Goal: Information Seeking & Learning: Find specific fact

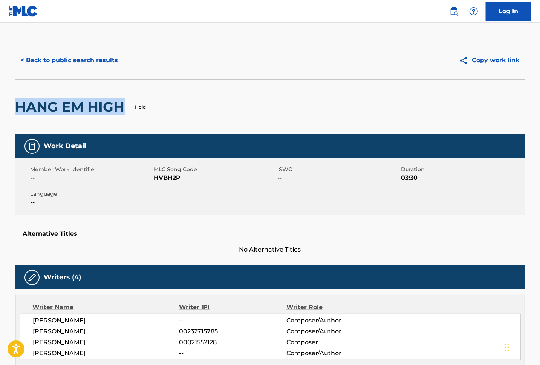
click at [90, 59] on button "< Back to public search results" at bounding box center [69, 60] width 108 height 19
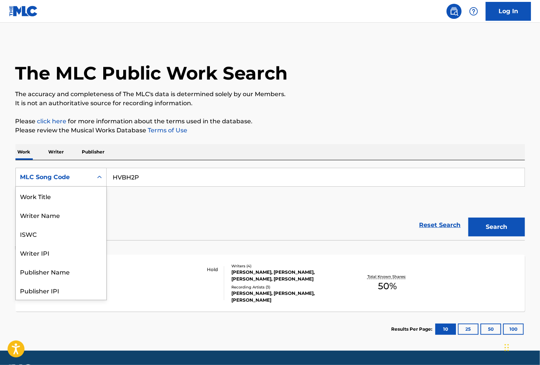
click at [96, 177] on icon "Search Form" at bounding box center [100, 177] width 8 height 8
click at [45, 194] on div "Work Title" at bounding box center [61, 195] width 90 height 19
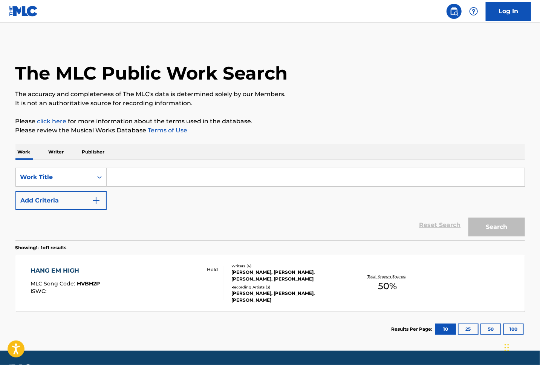
click at [177, 175] on input "Search Form" at bounding box center [316, 177] width 418 height 18
paste input "Midnight Blue"
type input "Midnight Blue"
click at [98, 197] on img "Search Form" at bounding box center [96, 200] width 9 height 9
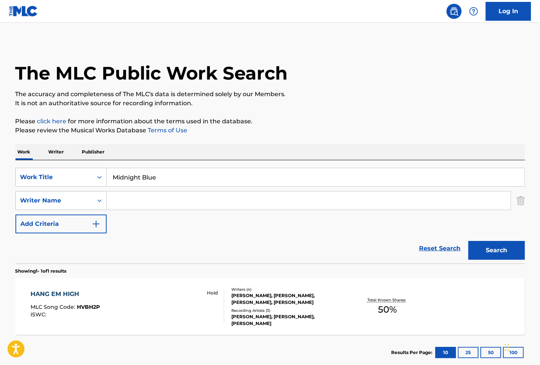
click at [144, 197] on input "Search Form" at bounding box center [309, 200] width 404 height 18
click at [157, 197] on input "Search Form" at bounding box center [309, 200] width 404 height 18
paste input "[GEOGRAPHIC_DATA]"
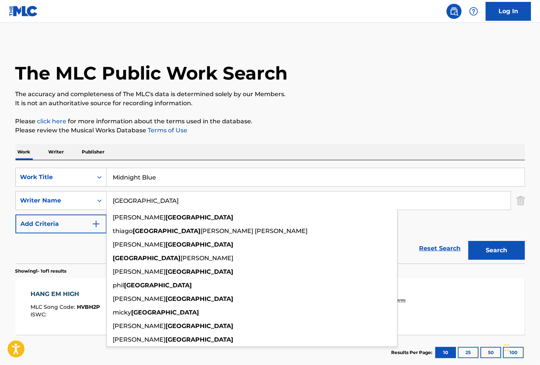
type input "[GEOGRAPHIC_DATA]"
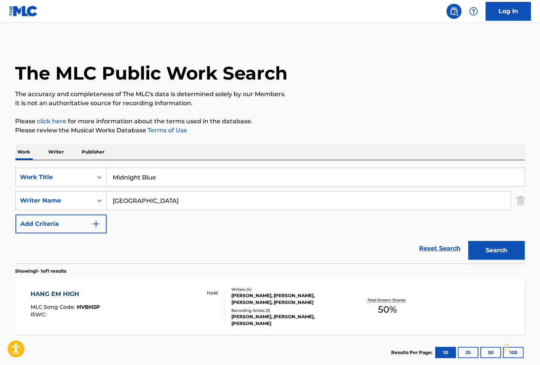
click at [498, 253] on button "Search" at bounding box center [496, 250] width 56 height 19
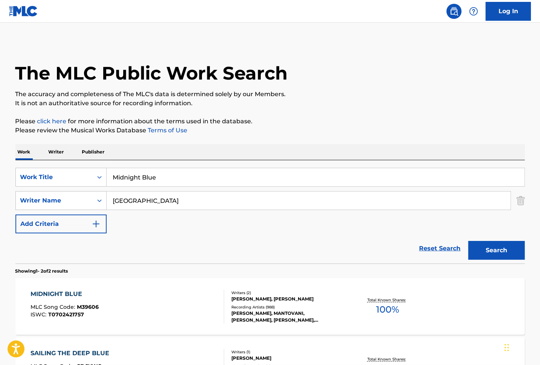
click at [120, 294] on div "MIDNIGHT BLUE MLC Song Code : M39606 ISWC : T0702421757" at bounding box center [128, 306] width 194 height 34
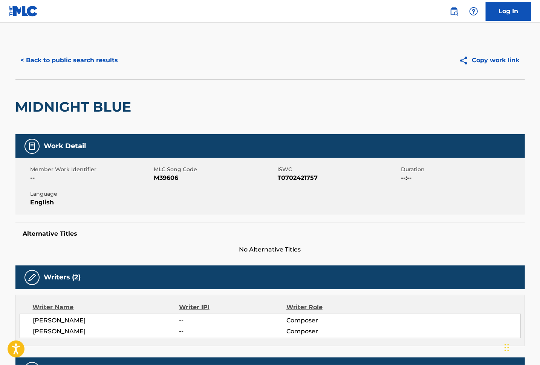
click at [81, 56] on button "< Back to public search results" at bounding box center [69, 60] width 108 height 19
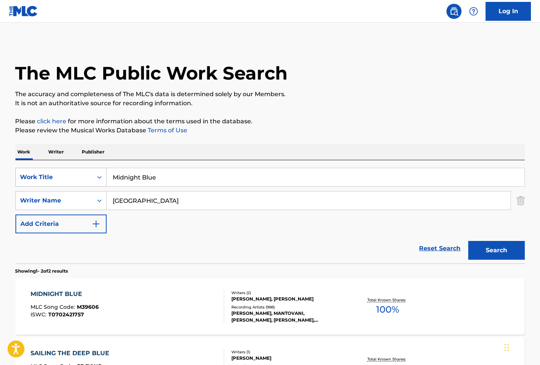
drag, startPoint x: 163, startPoint y: 176, endPoint x: 89, endPoint y: 169, distance: 73.7
click at [93, 172] on div "SearchWithCriteriae1855d60-ad3d-47d7-9e92-22715464c68b Work Title Midnight Blue" at bounding box center [269, 177] width 509 height 19
paste input "Ain't No Fun"
type input "Ain't No Fun"
drag, startPoint x: 151, startPoint y: 203, endPoint x: 95, endPoint y: 198, distance: 56.0
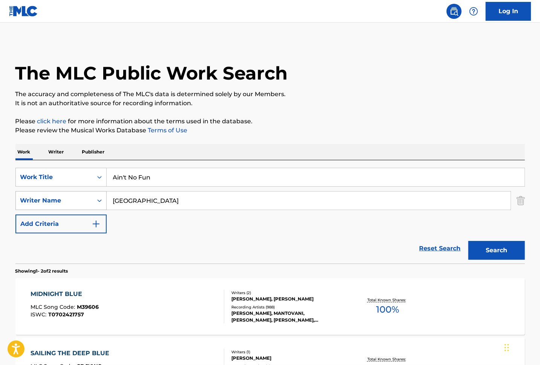
click at [95, 198] on div "SearchWithCriteriaec5d11bb-74f6-494c-bacb-ffc92d73fc5e Writer Name [GEOGRAPHIC_…" at bounding box center [269, 200] width 509 height 19
click at [131, 202] on input "[GEOGRAPHIC_DATA]" at bounding box center [309, 200] width 404 height 18
paste input "[PERSON_NAME]"
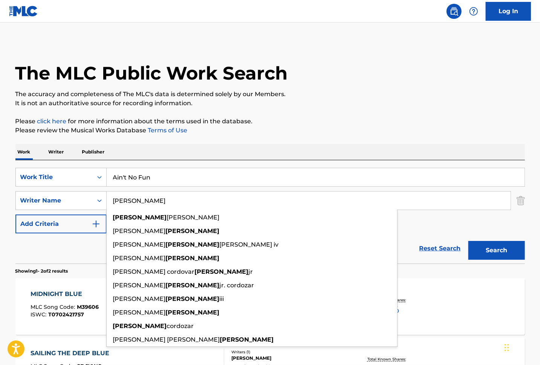
type input "[PERSON_NAME]"
click at [494, 252] on button "Search" at bounding box center [496, 250] width 56 height 19
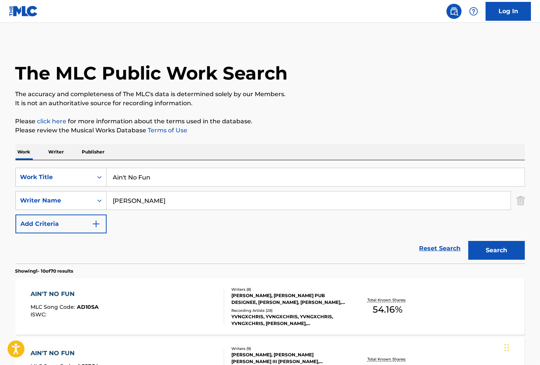
scroll to position [100, 0]
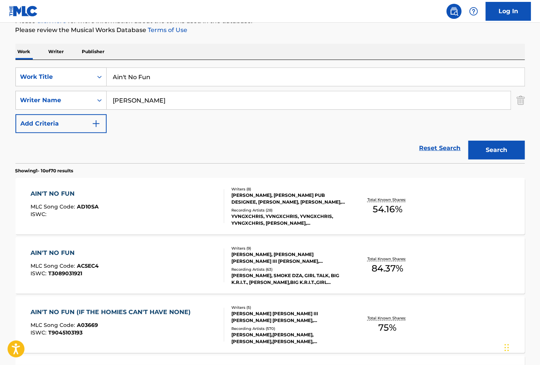
click at [151, 267] on div "AIN'T NO FUN MLC Song Code : AC5EC4 ISWC : T3089031921" at bounding box center [128, 265] width 194 height 34
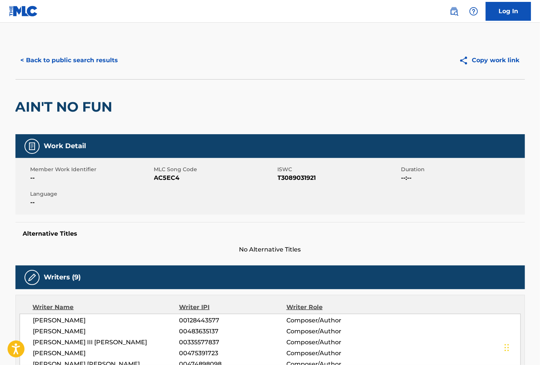
click at [80, 58] on button "< Back to public search results" at bounding box center [69, 60] width 108 height 19
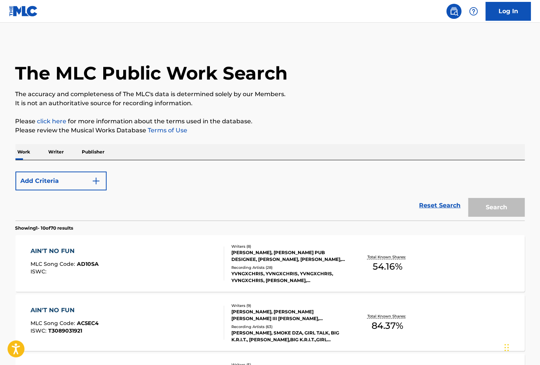
scroll to position [100, 0]
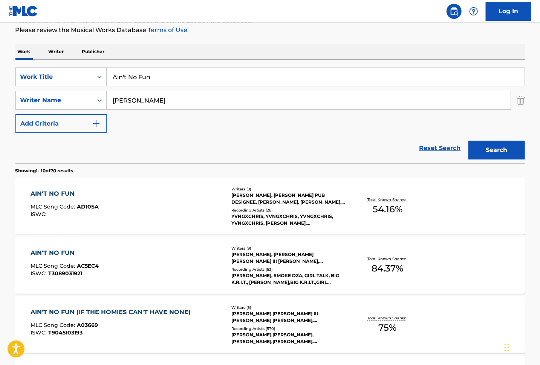
click at [126, 202] on div "AIN'T NO FUN MLC Song Code : AD10SA ISWC :" at bounding box center [128, 206] width 194 height 34
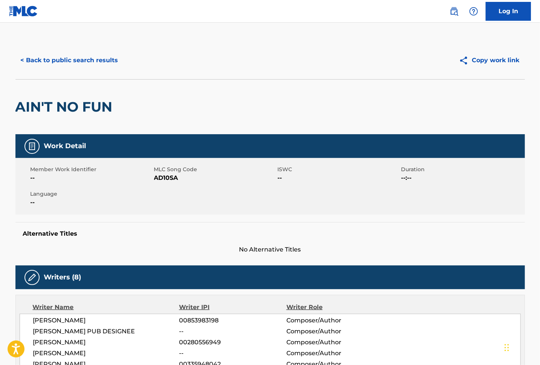
click at [77, 58] on button "< Back to public search results" at bounding box center [69, 60] width 108 height 19
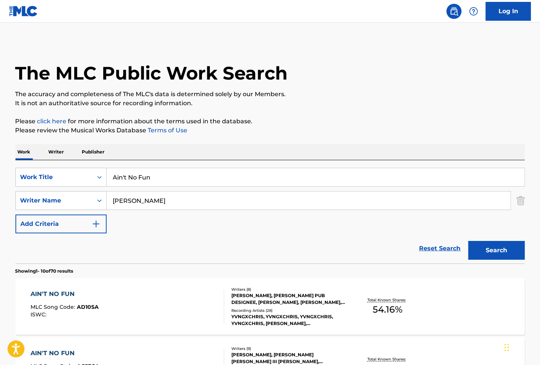
scroll to position [100, 0]
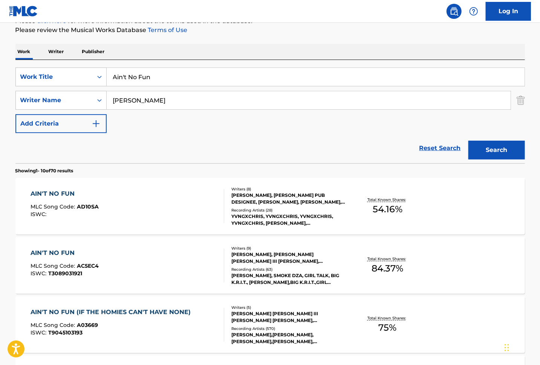
click at [140, 267] on div "AIN'T NO FUN MLC Song Code : AC5EC4 ISWC : T3089031921" at bounding box center [128, 265] width 194 height 34
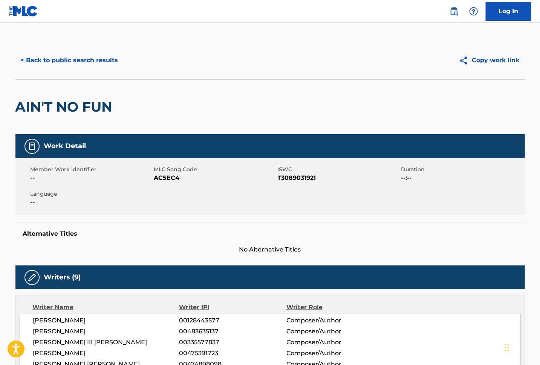
click at [85, 61] on button "< Back to public search results" at bounding box center [69, 60] width 108 height 19
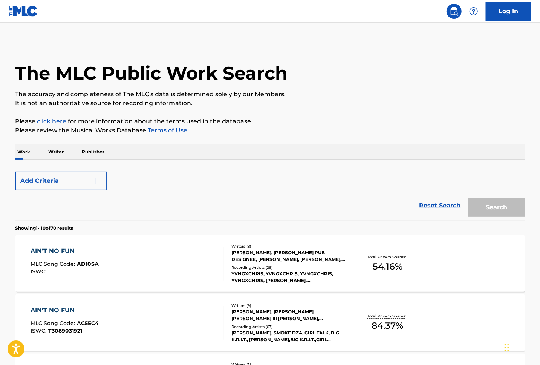
scroll to position [100, 0]
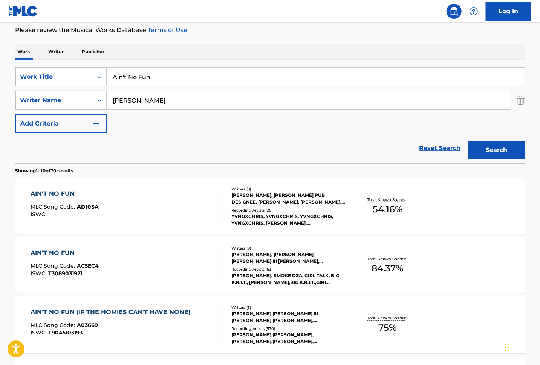
drag, startPoint x: 517, startPoint y: 102, endPoint x: 502, endPoint y: 103, distance: 15.1
click at [517, 102] on img "Search Form" at bounding box center [520, 100] width 8 height 19
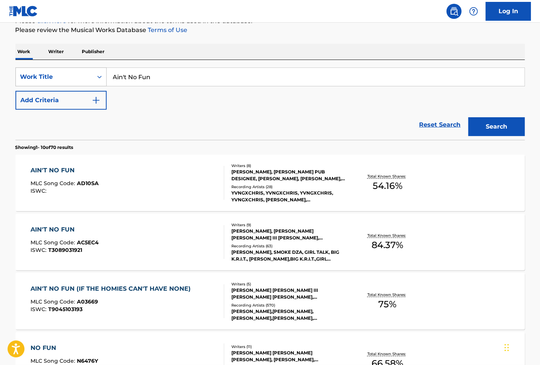
drag, startPoint x: 127, startPoint y: 72, endPoint x: 69, endPoint y: 69, distance: 58.8
click at [68, 70] on div "SearchWithCriteriae1855d60-ad3d-47d7-9e92-22715464c68b Work Title Ain't No Fun" at bounding box center [269, 76] width 509 height 19
paste input "G1161K"
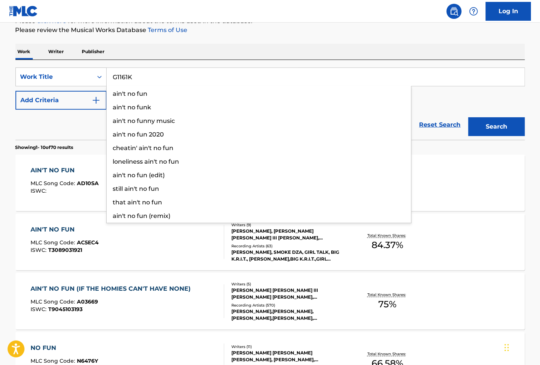
type input "G1161K"
click at [496, 128] on button "Search" at bounding box center [496, 126] width 56 height 19
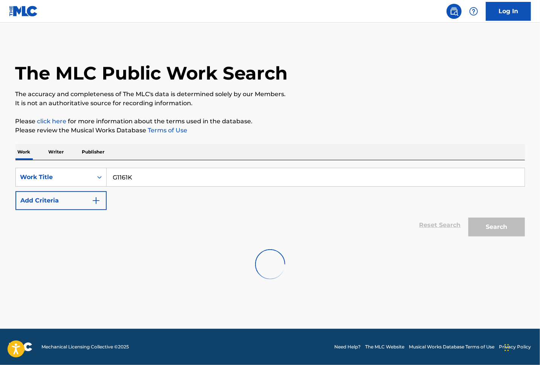
scroll to position [0, 0]
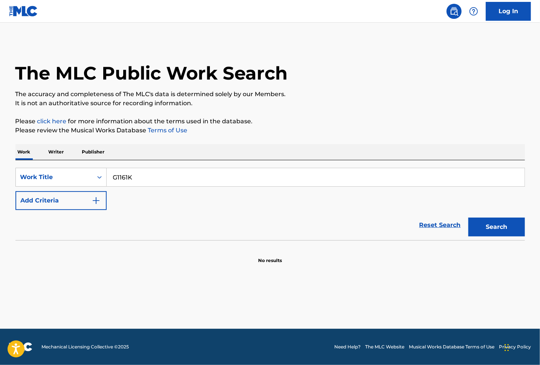
click at [153, 180] on input "G1161K" at bounding box center [316, 177] width 418 height 18
click at [90, 179] on div "Work Title" at bounding box center [54, 177] width 77 height 14
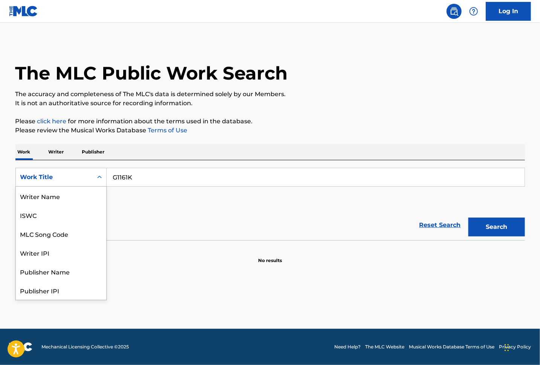
scroll to position [38, 0]
click at [50, 199] on div "MLC Song Code" at bounding box center [61, 195] width 90 height 19
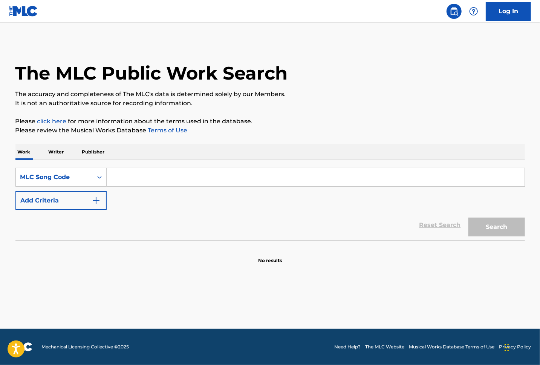
click at [297, 180] on input "Search Form" at bounding box center [316, 177] width 418 height 18
paste input "G1161K"
type input "G1161K"
click at [502, 227] on button "Search" at bounding box center [496, 226] width 56 height 19
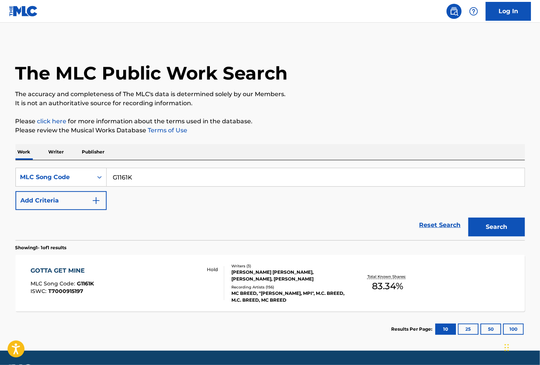
click at [181, 285] on div "GOTTA GET MINE MLC Song Code : G1161K ISWC : T7000915197 Hold" at bounding box center [128, 283] width 194 height 34
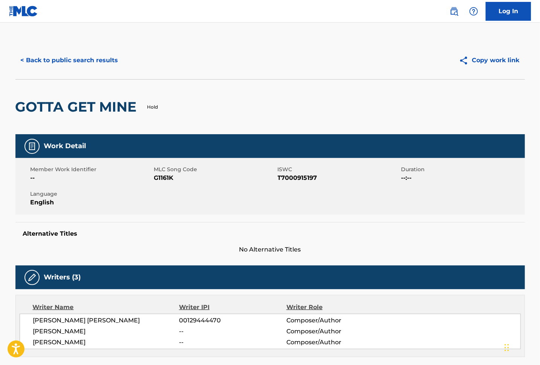
click at [64, 62] on button "< Back to public search results" at bounding box center [69, 60] width 108 height 19
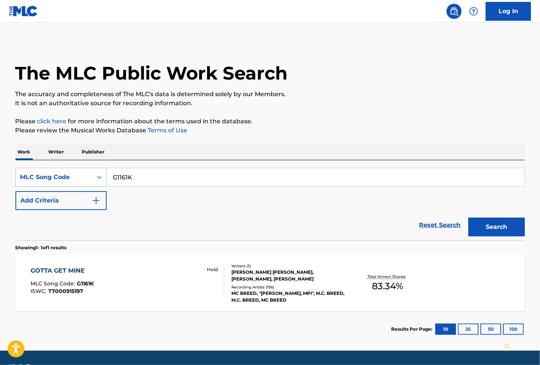
drag, startPoint x: 67, startPoint y: 175, endPoint x: 50, endPoint y: 168, distance: 18.4
click at [66, 175] on div "SearchWithCriteria203fbad6-3273-4326-8fec-89f25b0a7423 MLC Song Code G1161K" at bounding box center [269, 177] width 509 height 19
paste input "All Day"
type input "All Day"
click at [84, 181] on div "MLC Song Code" at bounding box center [54, 176] width 68 height 9
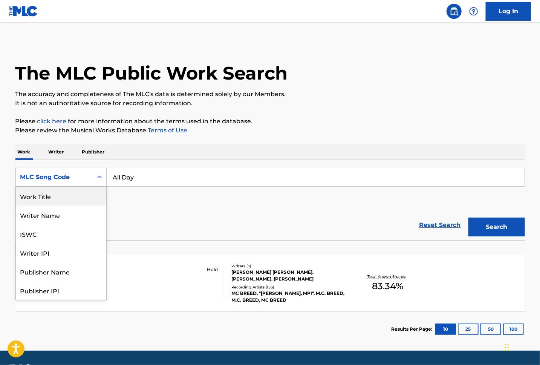
click at [60, 200] on div "Work Title" at bounding box center [61, 195] width 90 height 19
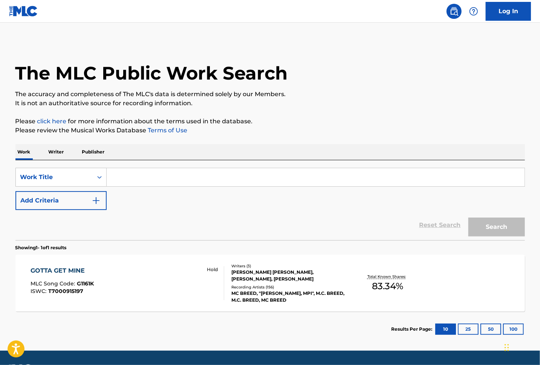
click at [134, 175] on input "Search Form" at bounding box center [316, 177] width 418 height 18
paste input "All Day"
type input "All Day"
click at [99, 204] on img "Search Form" at bounding box center [96, 200] width 9 height 9
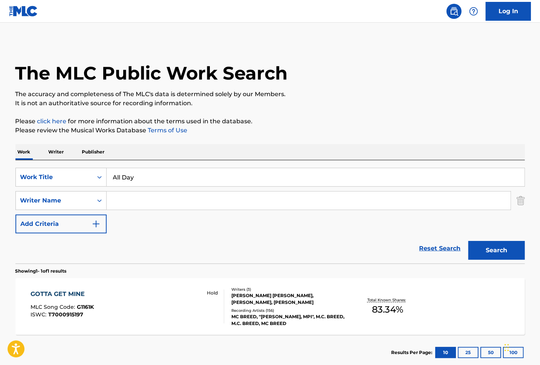
drag, startPoint x: 136, startPoint y: 201, endPoint x: 131, endPoint y: 201, distance: 4.2
click at [133, 201] on input "Search Form" at bounding box center [309, 200] width 404 height 18
paste input "Kharbouch"
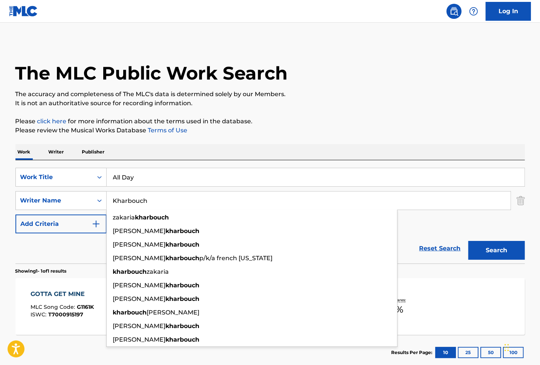
type input "Kharbouch"
click at [502, 247] on button "Search" at bounding box center [496, 250] width 56 height 19
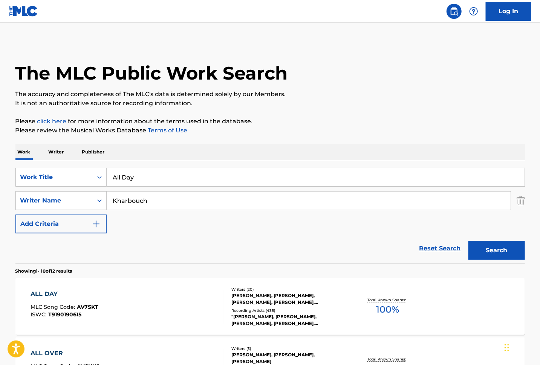
scroll to position [100, 0]
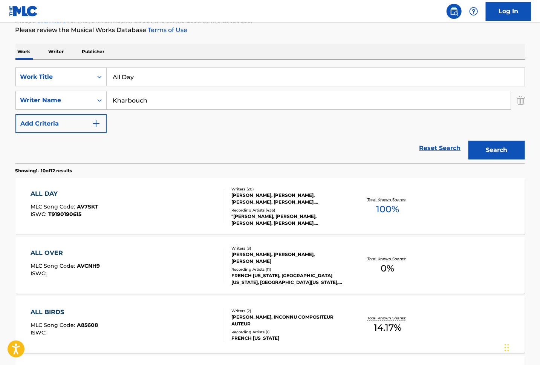
click at [125, 206] on div "ALL DAY MLC Song Code : AV7SKT ISWC : T9190190615" at bounding box center [128, 206] width 194 height 34
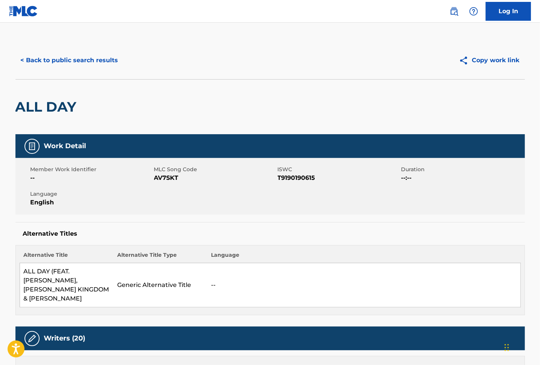
click at [83, 61] on button "< Back to public search results" at bounding box center [69, 60] width 108 height 19
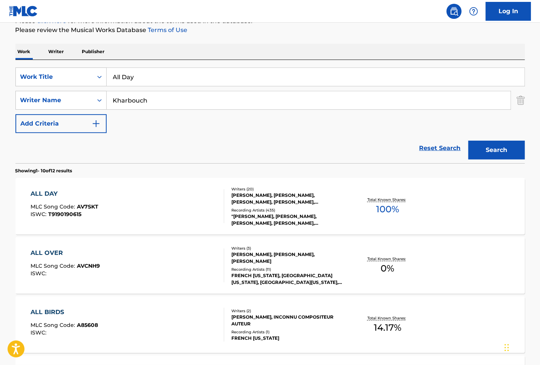
drag, startPoint x: 91, startPoint y: 66, endPoint x: 70, endPoint y: 64, distance: 21.3
click at [70, 64] on div "SearchWithCriteriac2840d63-7ffb-4576-9431-eb9cd5af8f78 Work Title All Day Searc…" at bounding box center [269, 111] width 509 height 103
paste input "Capture My Soul"
type input "Capture My Soul"
drag, startPoint x: 167, startPoint y: 96, endPoint x: 70, endPoint y: 94, distance: 97.6
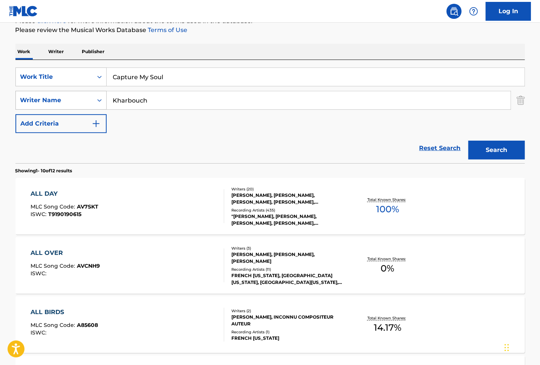
click at [69, 95] on div "SearchWithCriteriaec5d11bb-74f6-494c-bacb-ffc92d73fc5e Writer Name [PERSON_NAME]" at bounding box center [269, 100] width 509 height 19
paste input "Ekweani"
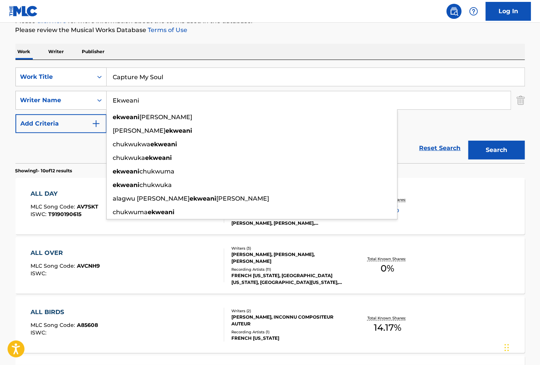
type input "Ekweani"
click at [488, 145] on button "Search" at bounding box center [496, 149] width 56 height 19
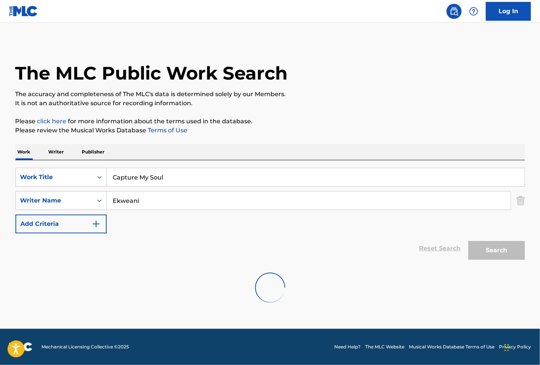
scroll to position [0, 0]
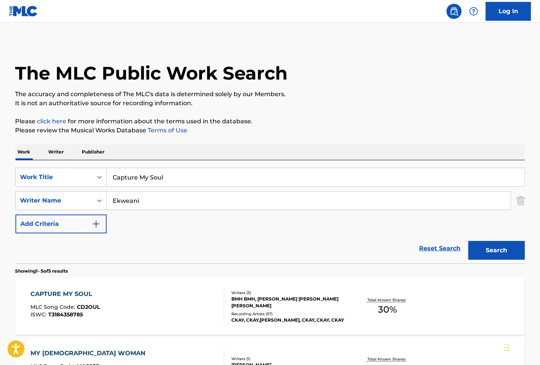
click at [115, 291] on div "CAPTURE MY SOUL MLC Song Code : CD2OUL ISWC : T3184358785" at bounding box center [128, 306] width 194 height 34
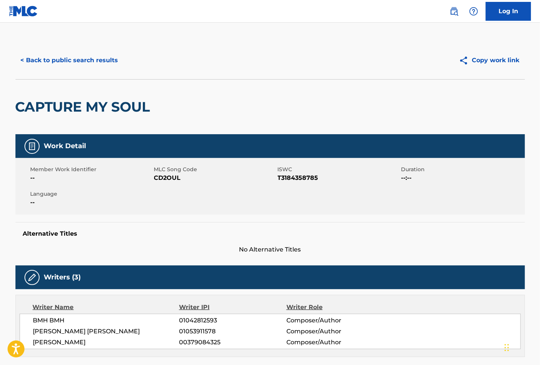
click at [68, 61] on button "< Back to public search results" at bounding box center [69, 60] width 108 height 19
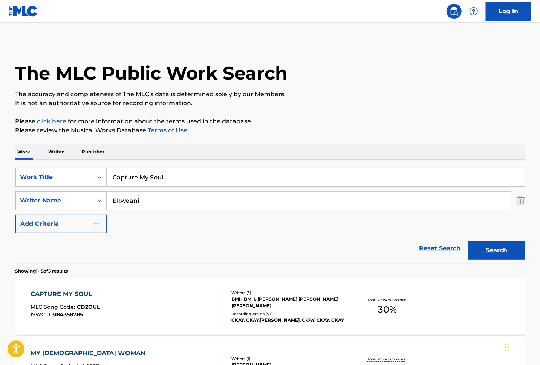
scroll to position [151, 0]
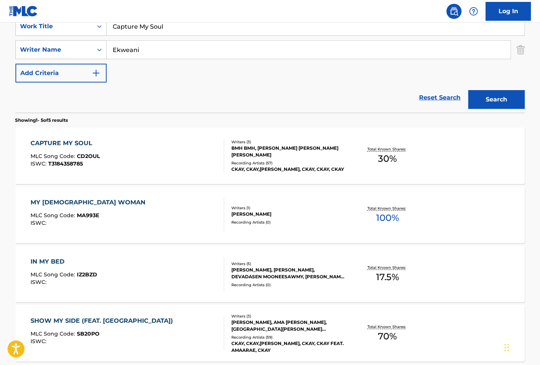
click at [133, 152] on div "CAPTURE MY SOUL MLC Song Code : CD2OUL ISWC : T3184358785" at bounding box center [128, 156] width 194 height 34
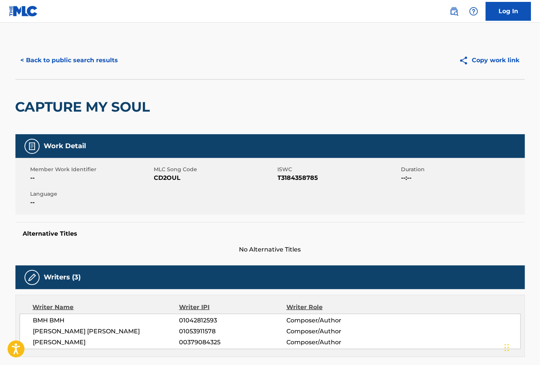
click at [96, 59] on button "< Back to public search results" at bounding box center [69, 60] width 108 height 19
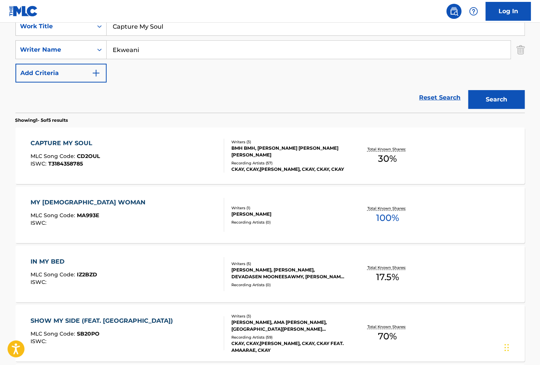
scroll to position [100, 0]
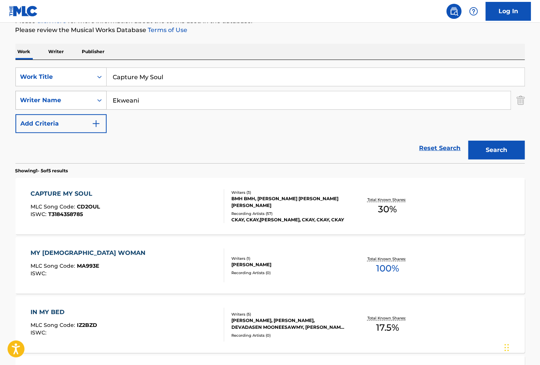
drag, startPoint x: 145, startPoint y: 104, endPoint x: 78, endPoint y: 102, distance: 67.0
click at [78, 102] on div "SearchWithCriteriaec5d11bb-74f6-494c-bacb-ffc92d73fc5e Writer Name [PERSON_NAME]" at bounding box center [269, 100] width 509 height 19
type input "[PERSON_NAME]"
click at [468, 140] on button "Search" at bounding box center [496, 149] width 56 height 19
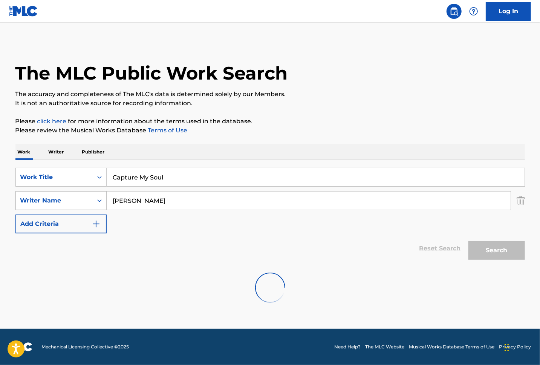
scroll to position [0, 0]
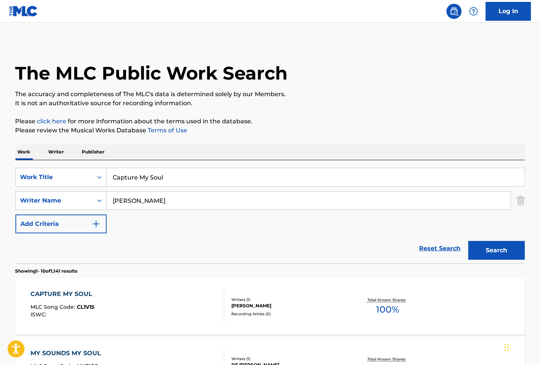
click at [71, 294] on div "CAPTURE MY SOUL" at bounding box center [64, 293] width 66 height 9
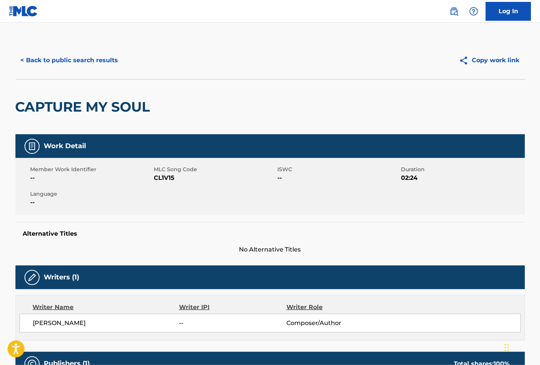
click at [81, 61] on button "< Back to public search results" at bounding box center [69, 60] width 108 height 19
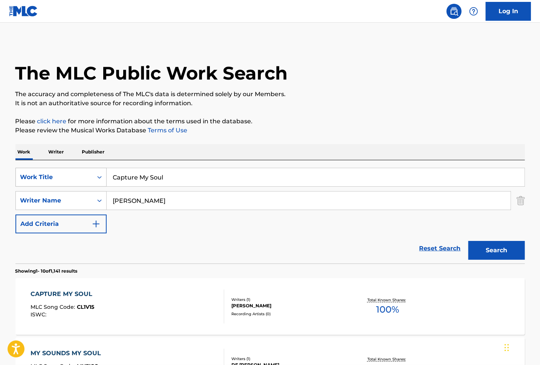
drag, startPoint x: 151, startPoint y: 175, endPoint x: 81, endPoint y: 174, distance: 69.3
click at [81, 174] on div "SearchWithCriteriac2840d63-7ffb-4576-9431-eb9cd5af8f78 Work Title Capture My So…" at bounding box center [269, 177] width 509 height 19
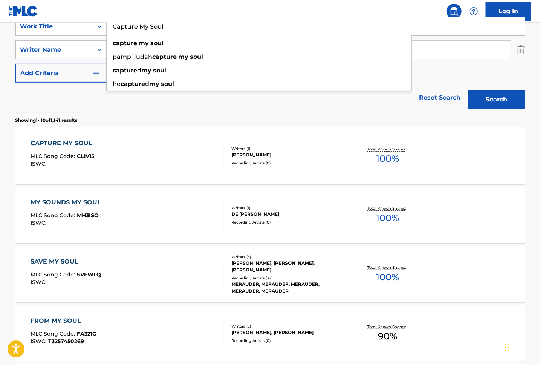
click at [134, 160] on div "CAPTURE MY SOUL MLC Song Code : CL1V15 ISWC :" at bounding box center [128, 156] width 194 height 34
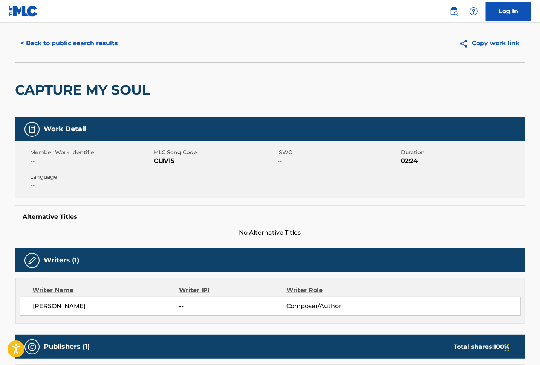
click at [61, 41] on button "< Back to public search results" at bounding box center [69, 43] width 108 height 19
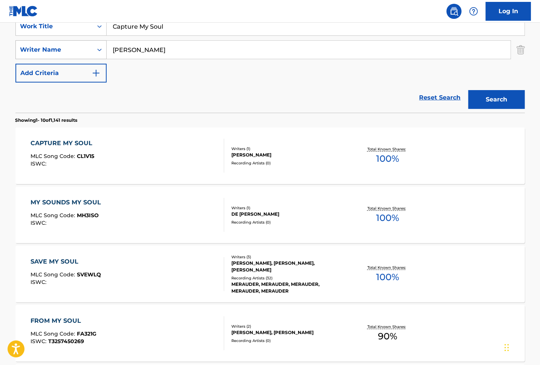
drag, startPoint x: 114, startPoint y: 47, endPoint x: 95, endPoint y: 47, distance: 18.8
click at [95, 47] on div "SearchWithCriteriaec5d11bb-74f6-494c-bacb-ffc92d73fc5e Writer Name [PERSON_NAME]" at bounding box center [269, 49] width 509 height 19
click at [118, 46] on input "[PERSON_NAME]" at bounding box center [309, 50] width 404 height 18
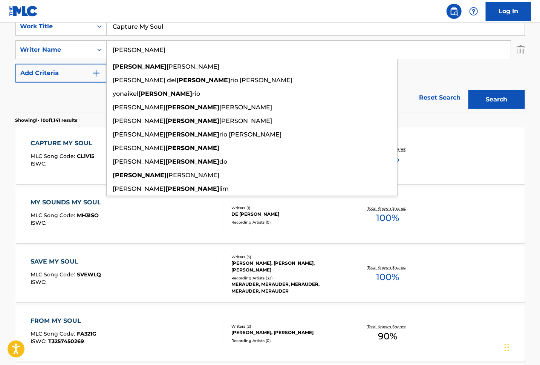
click at [118, 46] on input "[PERSON_NAME]" at bounding box center [309, 50] width 404 height 18
paste input "Ekweani"
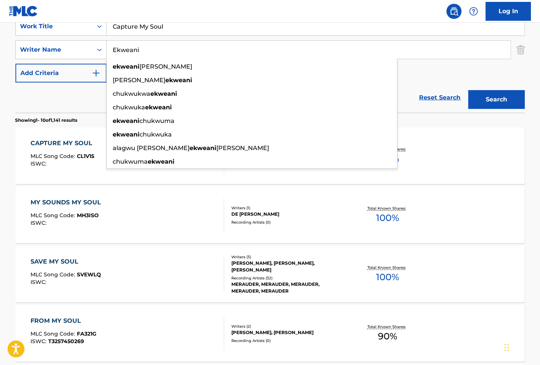
type input "Ekweani"
click at [509, 104] on button "Search" at bounding box center [496, 99] width 56 height 19
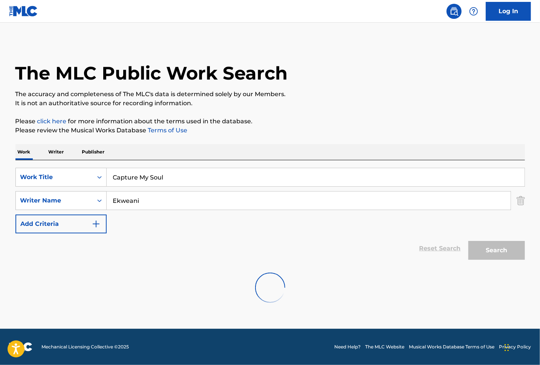
scroll to position [0, 0]
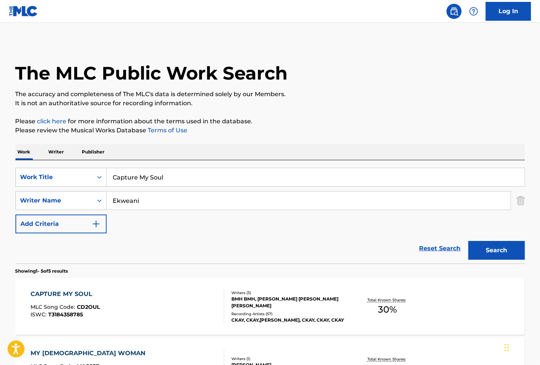
click at [133, 305] on div "CAPTURE MY SOUL MLC Song Code : CD2OUL ISWC : T3184358785" at bounding box center [128, 306] width 194 height 34
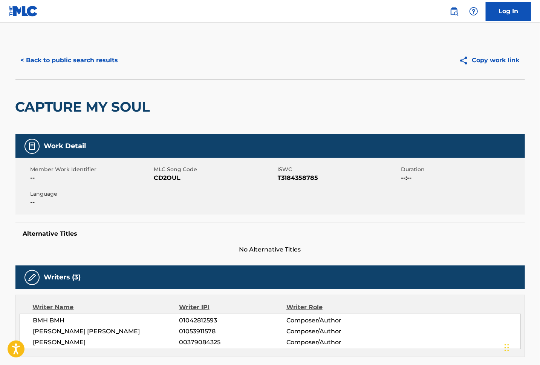
click at [59, 59] on button "< Back to public search results" at bounding box center [69, 60] width 108 height 19
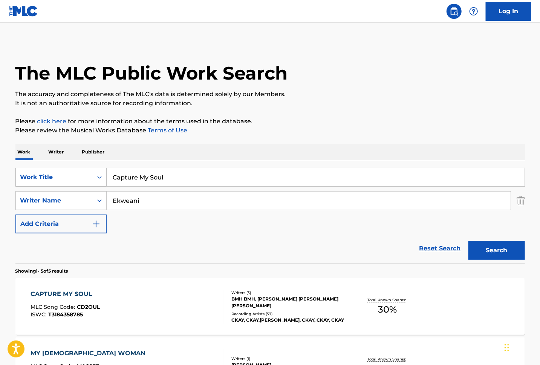
drag, startPoint x: 148, startPoint y: 178, endPoint x: 80, endPoint y: 175, distance: 68.2
click at [85, 176] on div "SearchWithCriteriac2840d63-7ffb-4576-9431-eb9cd5af8f78 Work Title Capture My So…" at bounding box center [269, 177] width 509 height 19
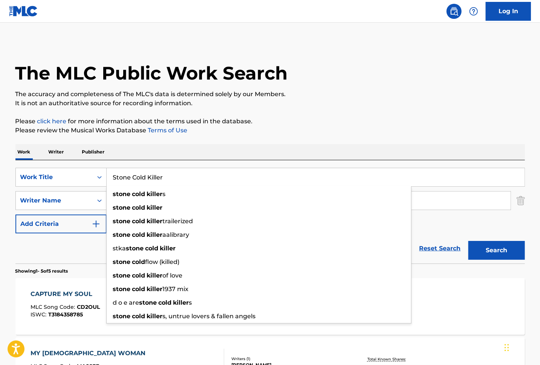
type input "Stone Cold Killer"
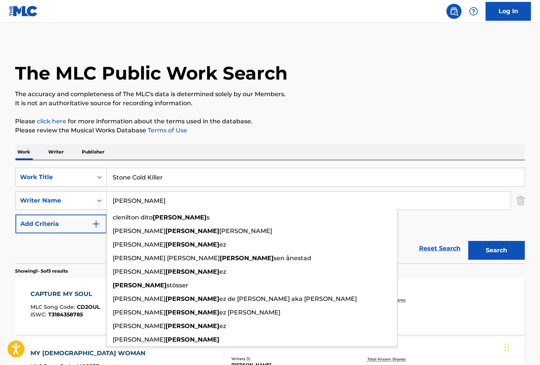
type input "[PERSON_NAME]"
click at [468, 241] on button "Search" at bounding box center [496, 250] width 56 height 19
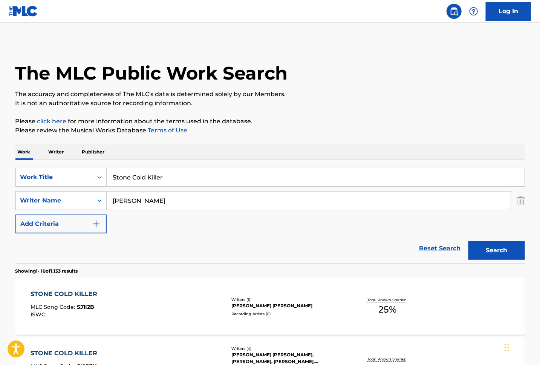
drag, startPoint x: 169, startPoint y: 174, endPoint x: 112, endPoint y: 171, distance: 56.6
click at [112, 171] on input "Stone Cold Killer" at bounding box center [316, 177] width 418 height 18
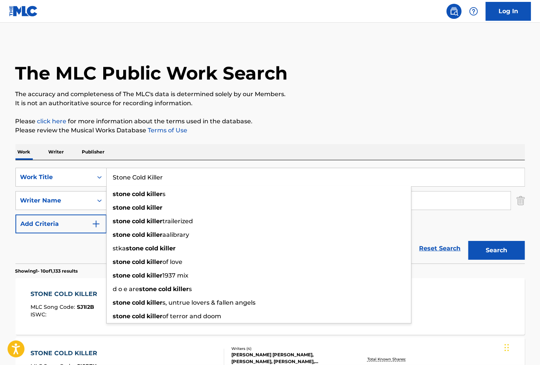
scroll to position [50, 0]
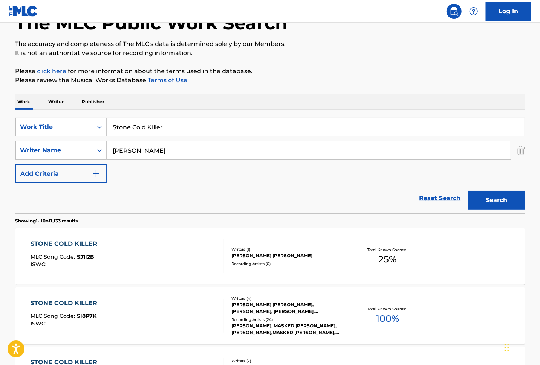
click at [133, 312] on div "STONE COLD KILLER MLC Song Code : SI8P7K ISWC :" at bounding box center [128, 315] width 194 height 34
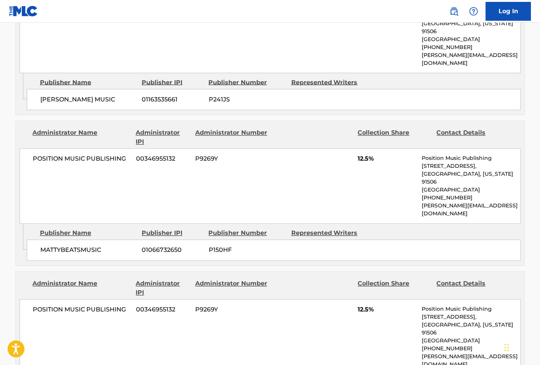
scroll to position [803, 0]
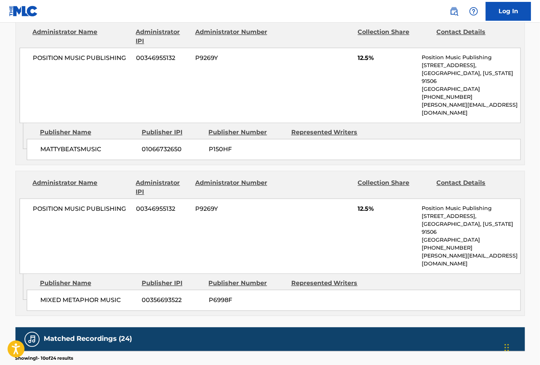
click at [363, 206] on div "POSITION MUSIC PUBLISHING 00346955132 P9269Y 12.5% Position Music Publishing [S…" at bounding box center [270, 235] width 501 height 75
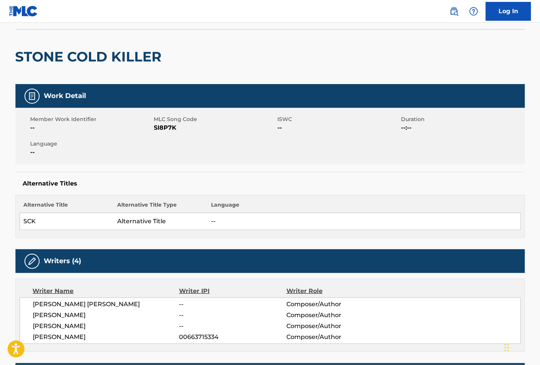
scroll to position [0, 0]
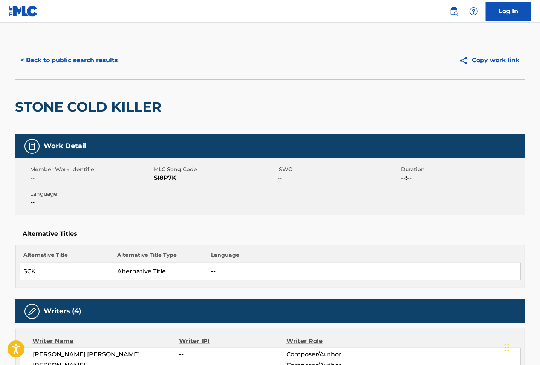
click at [85, 55] on button "< Back to public search results" at bounding box center [69, 60] width 108 height 19
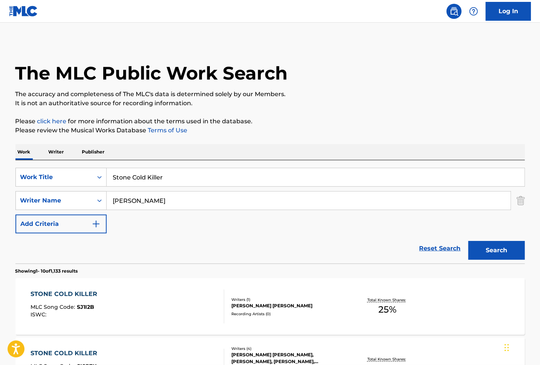
scroll to position [50, 0]
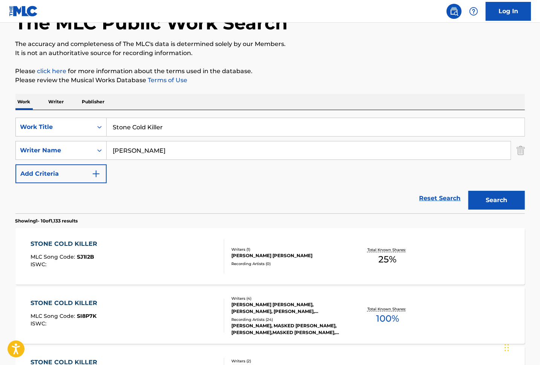
drag, startPoint x: 168, startPoint y: 130, endPoint x: 76, endPoint y: 110, distance: 94.4
click at [76, 111] on div "SearchWithCriteriac2840d63-7ffb-4576-9431-eb9cd5af8f78 Work Title Stone Cold Ki…" at bounding box center [269, 161] width 509 height 103
paste input "Rocky Mountain High"
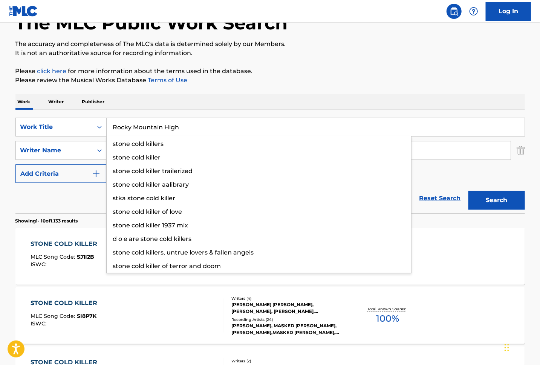
type input "Rocky Mountain High"
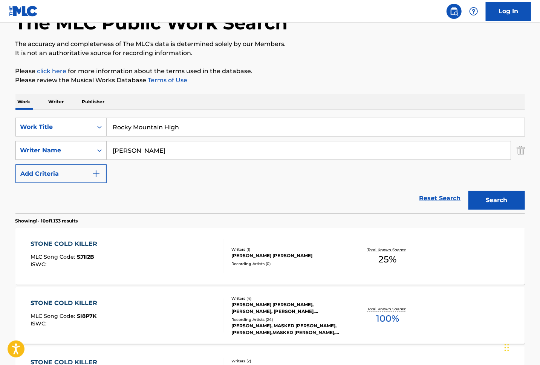
drag, startPoint x: 72, startPoint y: 146, endPoint x: 46, endPoint y: 145, distance: 25.6
click at [47, 146] on div "SearchWithCriteriaec5d11bb-74f6-494c-bacb-ffc92d73fc5e Writer Name [PERSON_NAME]" at bounding box center [269, 150] width 509 height 19
paste input "[GEOGRAPHIC_DATA]"
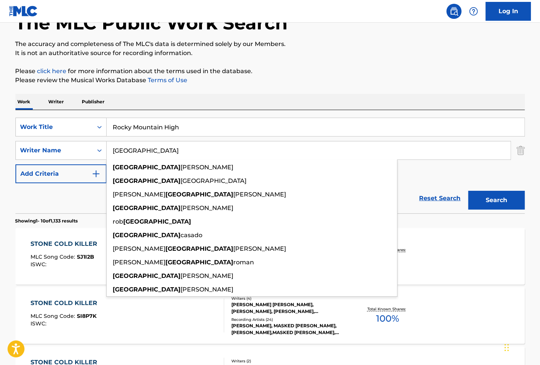
type input "[GEOGRAPHIC_DATA]"
click at [502, 203] on button "Search" at bounding box center [496, 200] width 56 height 19
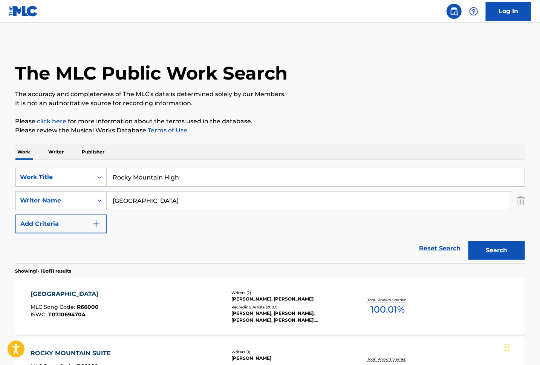
scroll to position [100, 0]
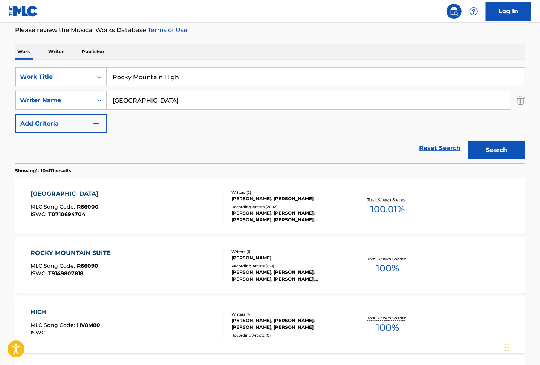
click at [163, 200] on div "ROCKY MOUNTAIN HIGH MLC Song Code : R66000 ISWC : T0710694704" at bounding box center [128, 206] width 194 height 34
